Goal: Check status: Check status

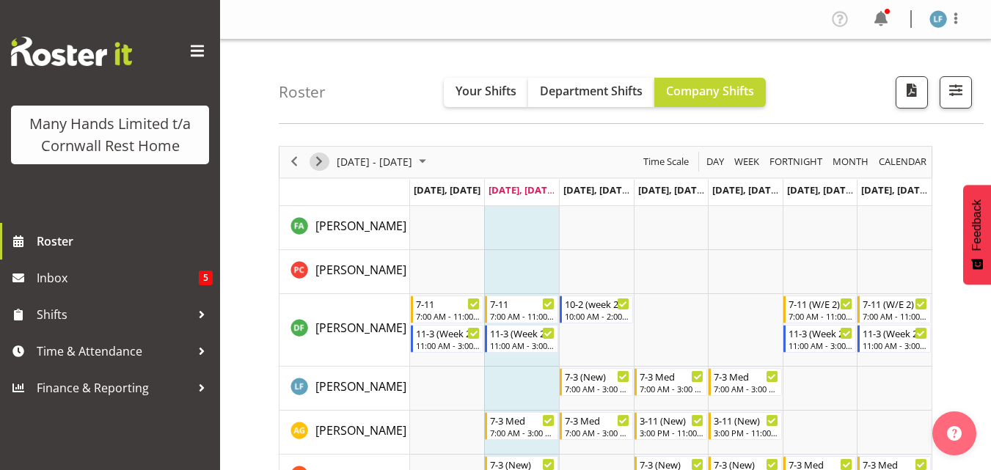
click at [318, 160] on span "Next" at bounding box center [319, 162] width 18 height 18
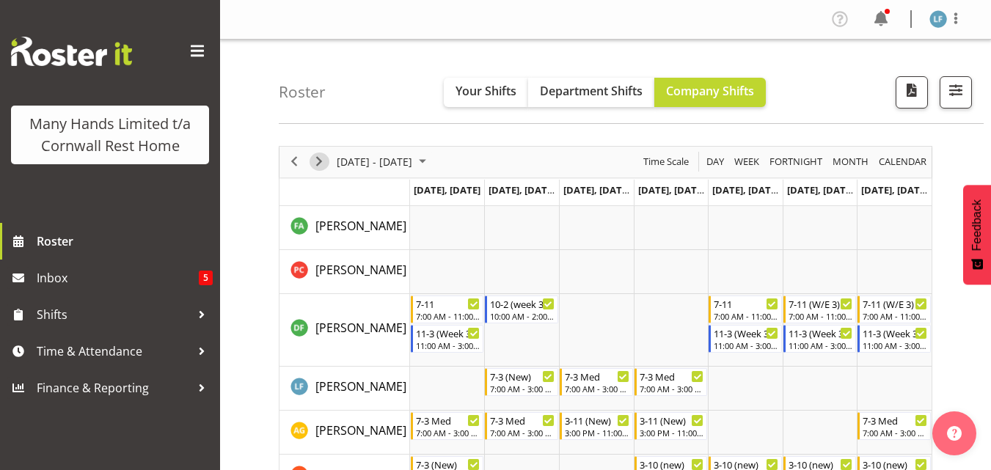
click at [318, 158] on span "Next" at bounding box center [319, 162] width 18 height 18
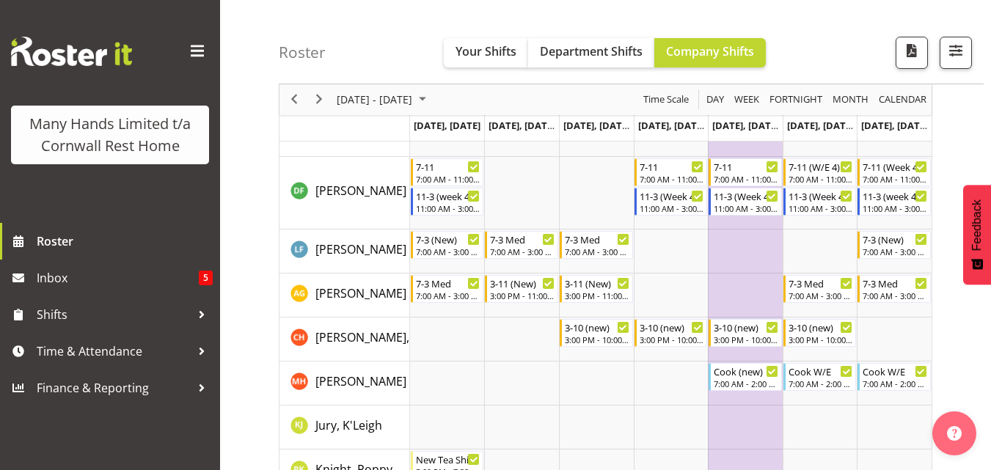
scroll to position [73, 0]
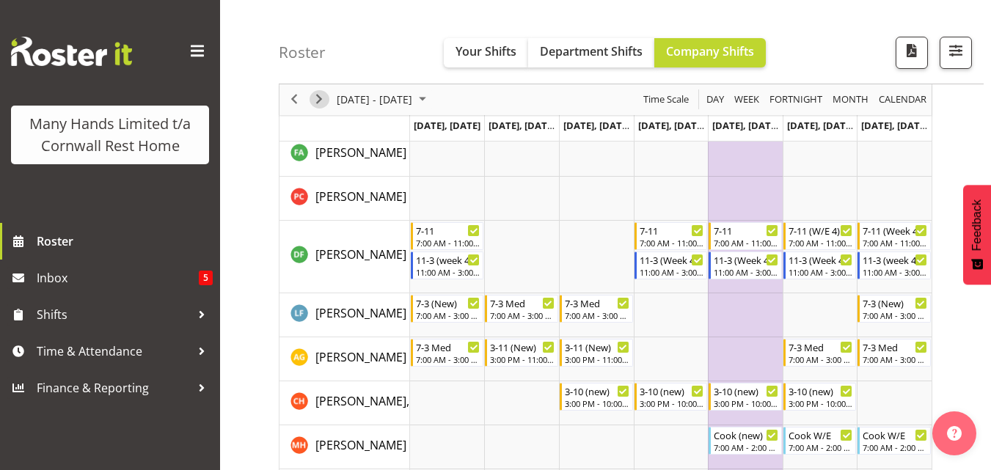
click at [314, 98] on span "Next" at bounding box center [319, 100] width 18 height 18
